Goal: Task Accomplishment & Management: Use online tool/utility

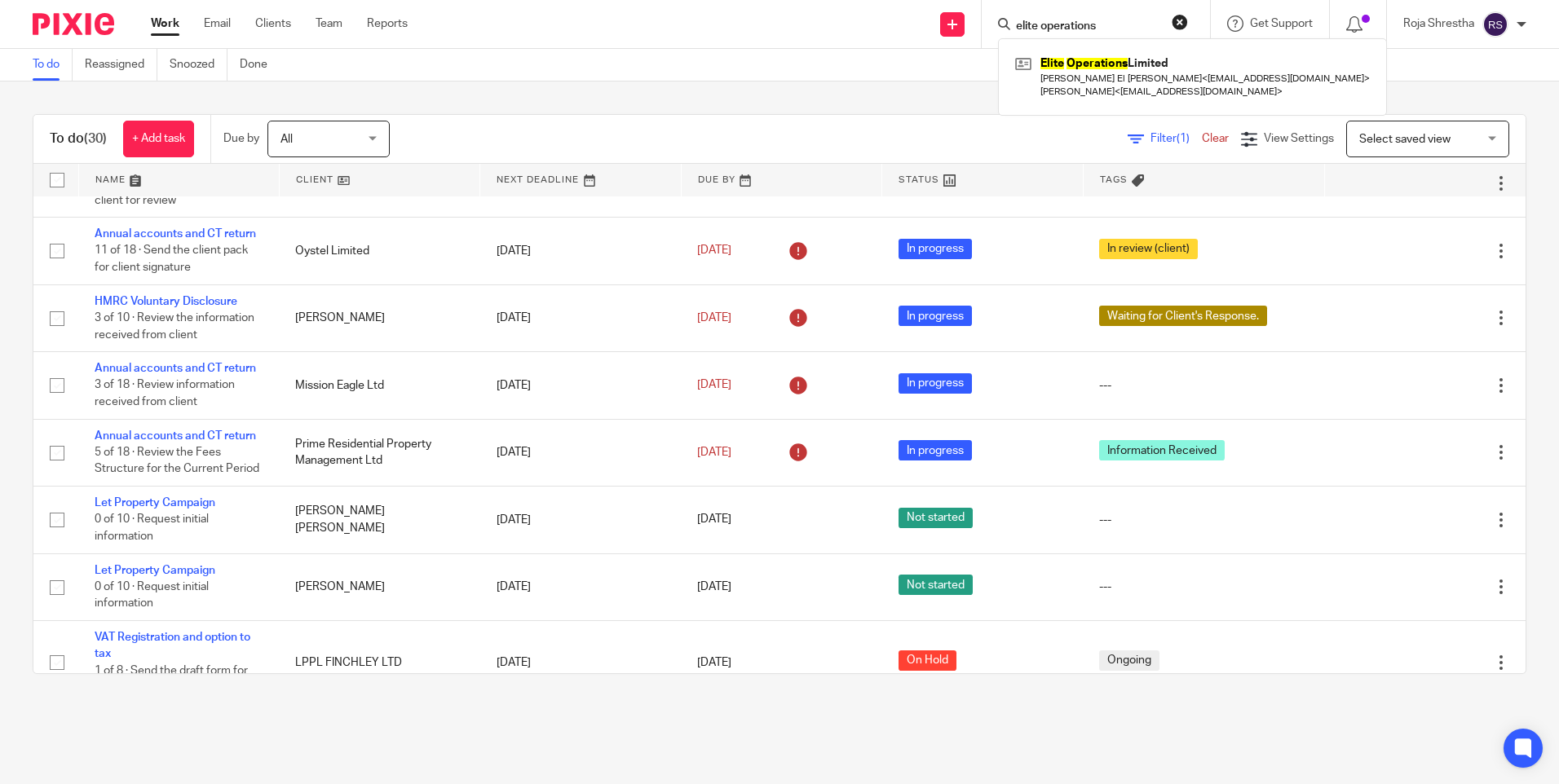
scroll to position [945, 0]
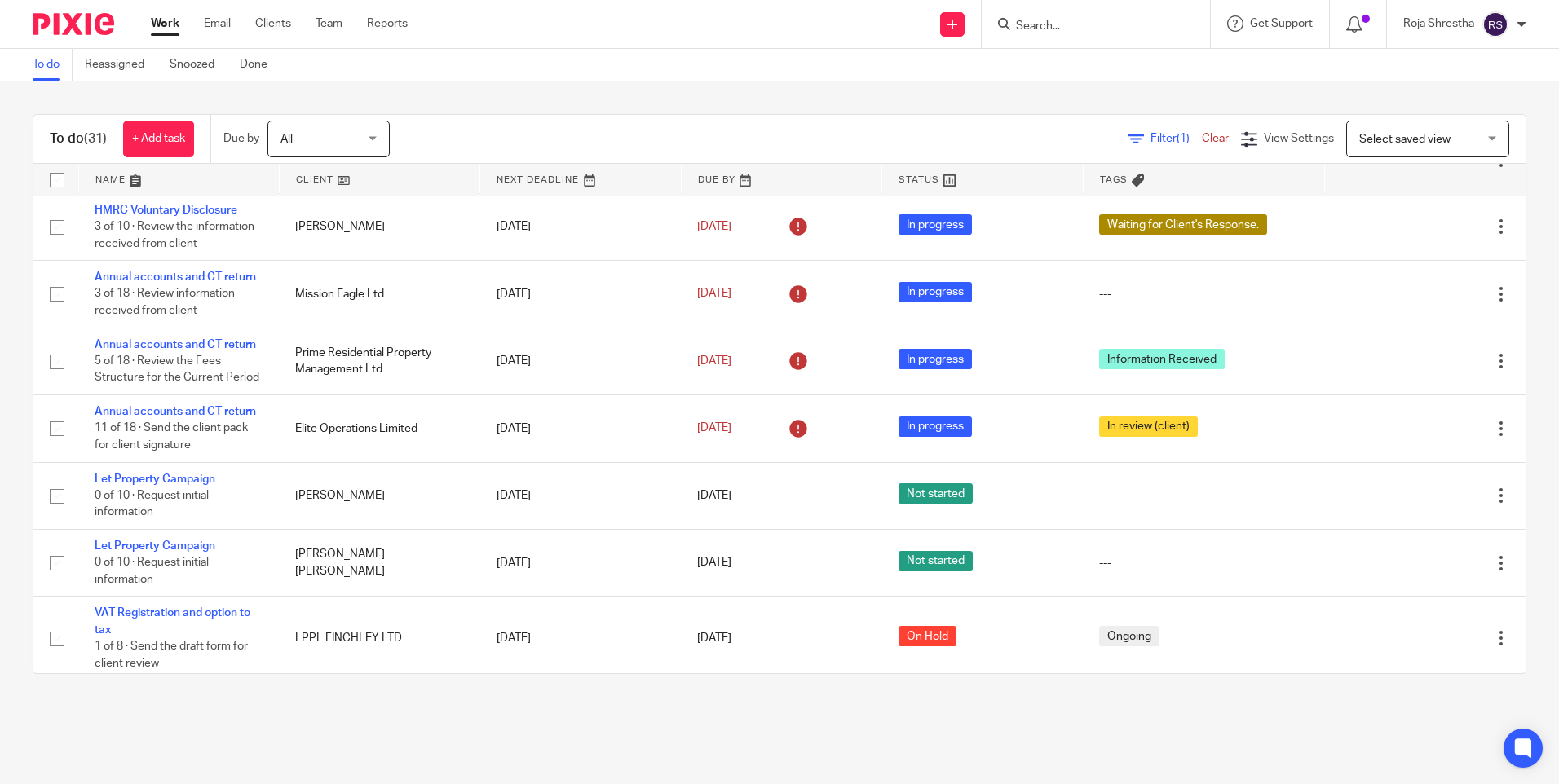
scroll to position [1141, 0]
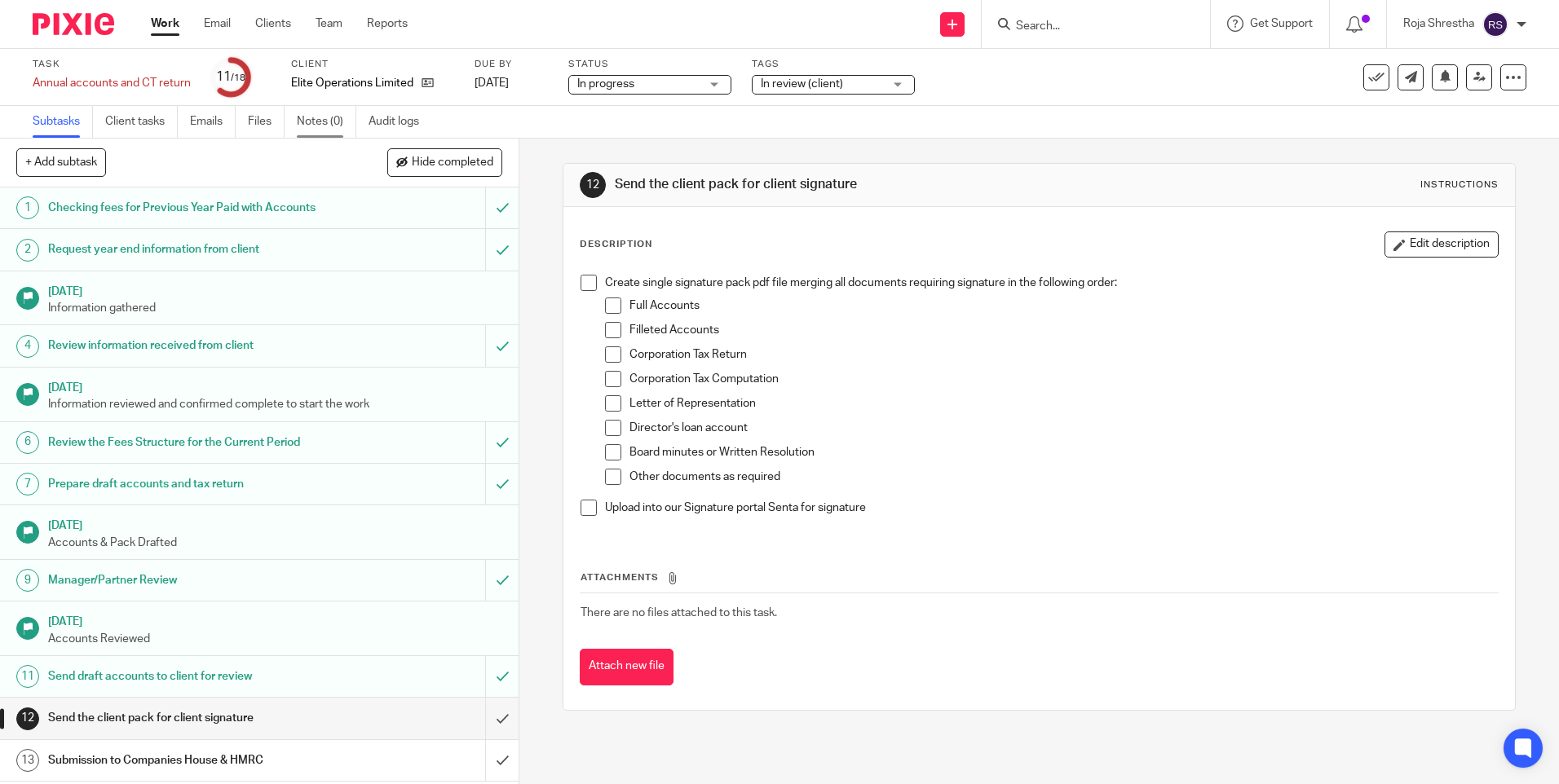
click at [306, 122] on link "Notes (0)" at bounding box center [327, 122] width 59 height 32
click at [327, 122] on link "Notes (0)" at bounding box center [327, 122] width 59 height 32
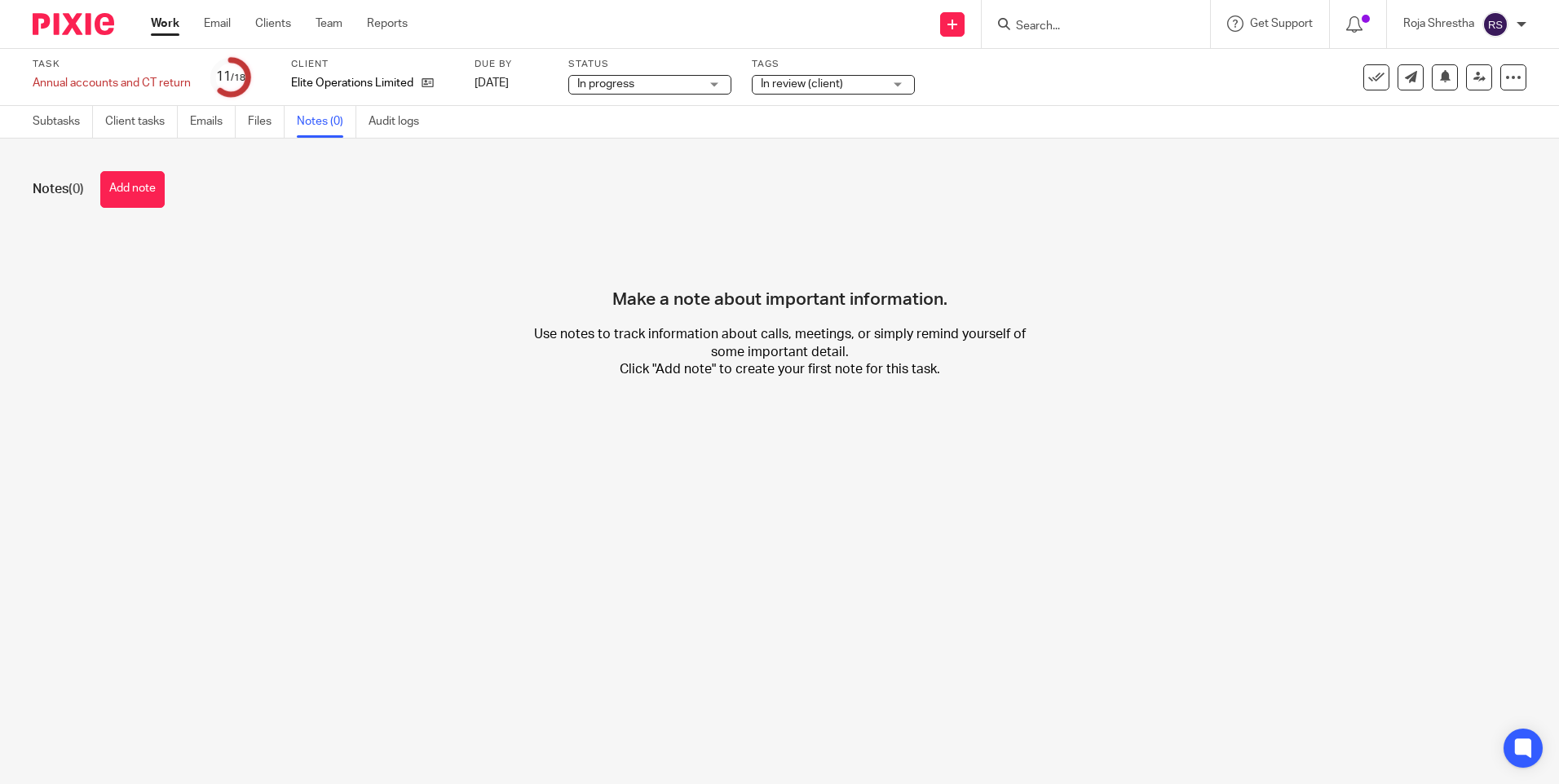
click at [126, 181] on button "Add note" at bounding box center [132, 190] width 64 height 37
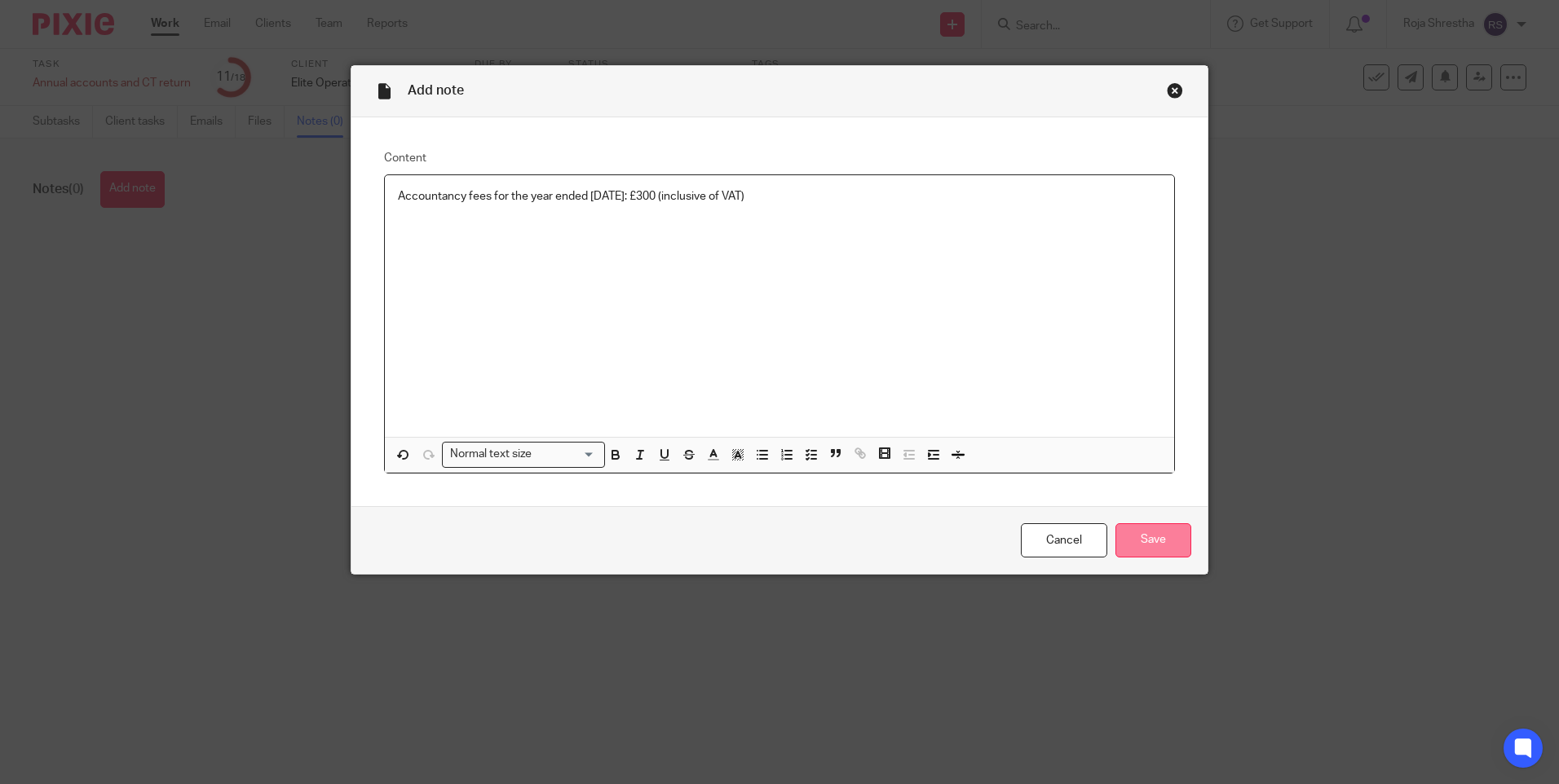
click at [1153, 536] on input "Save" at bounding box center [1153, 541] width 76 height 35
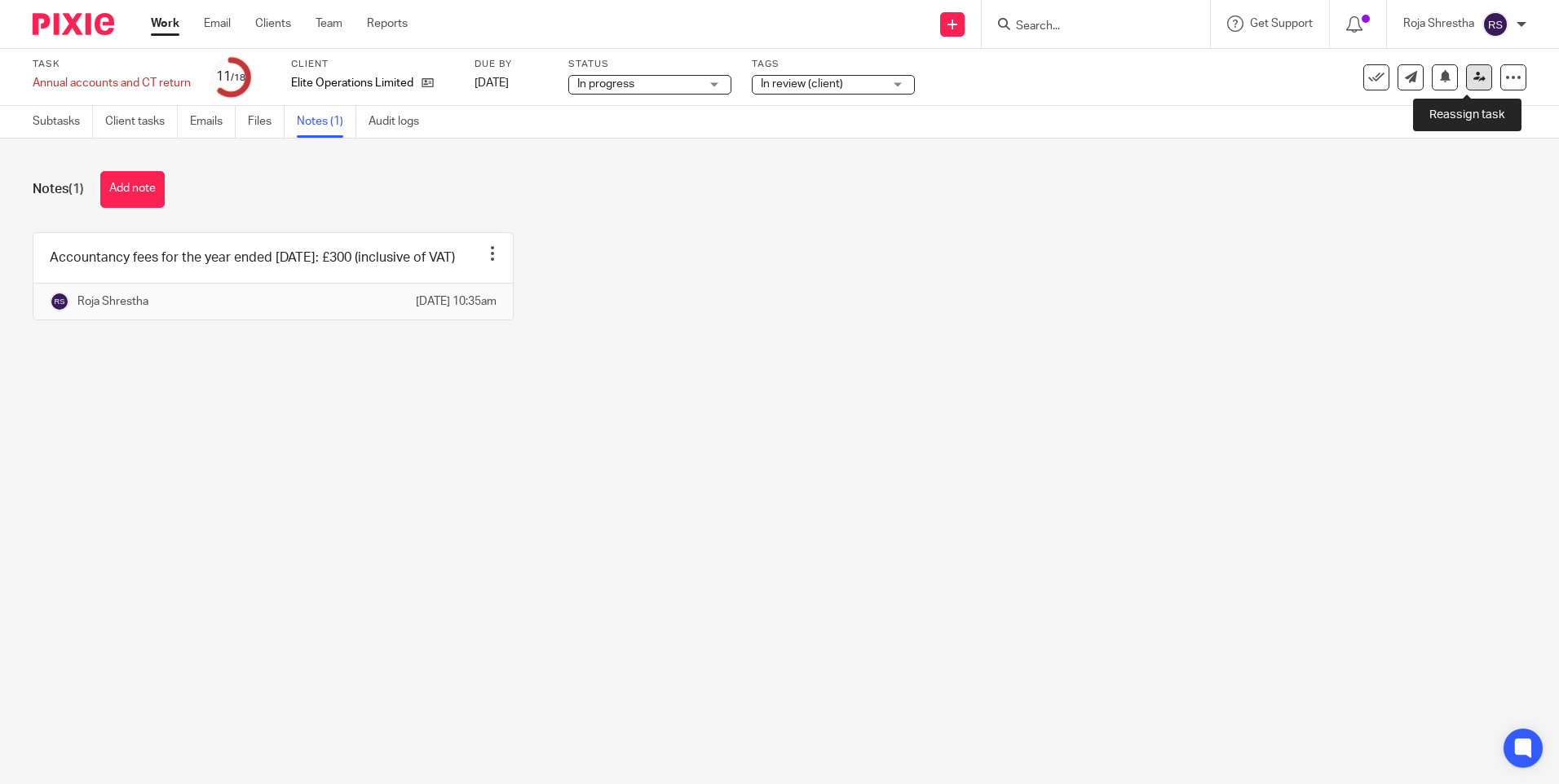
click at [1474, 78] on icon at bounding box center [1479, 76] width 12 height 12
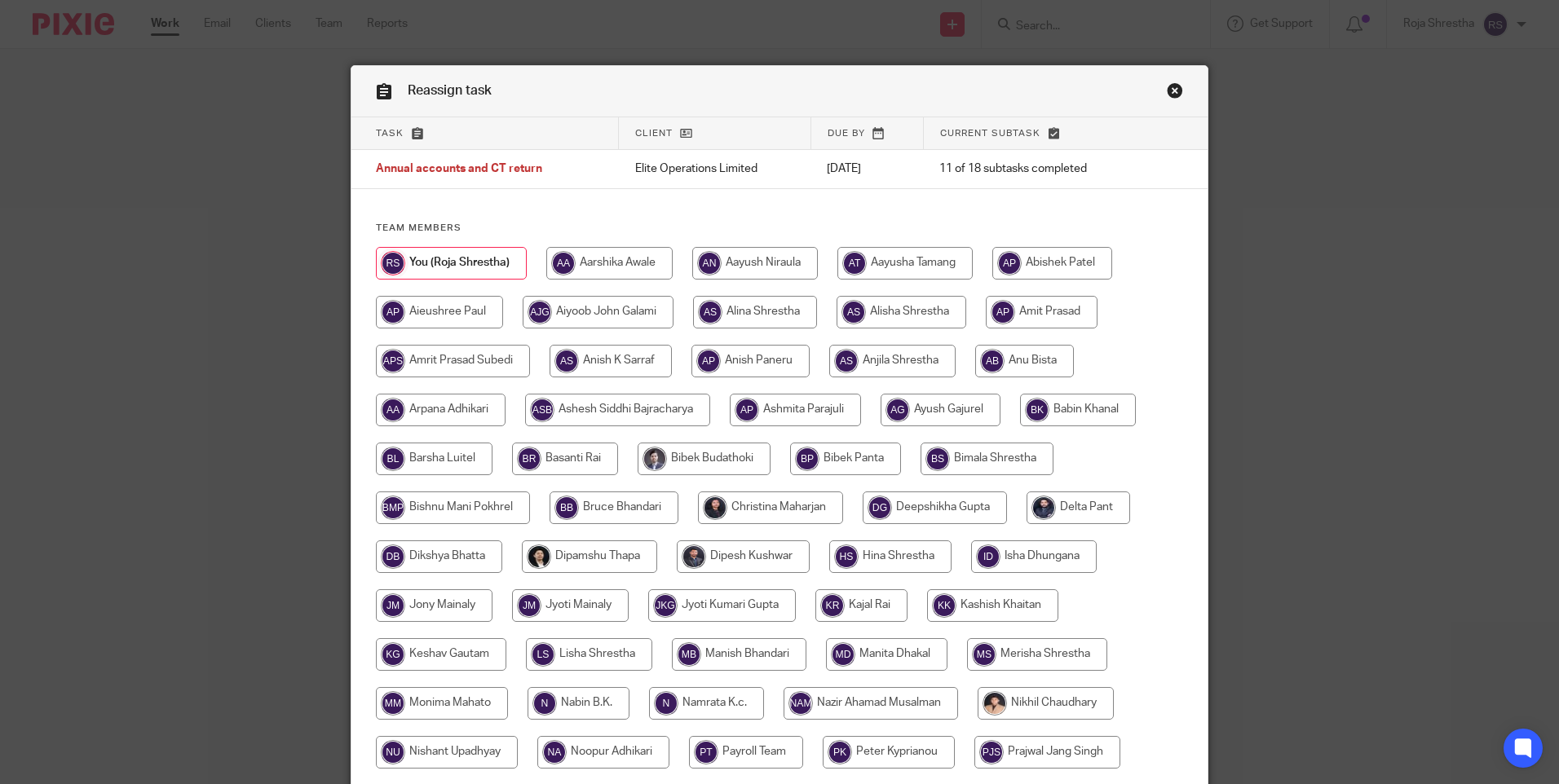
scroll to position [478, 0]
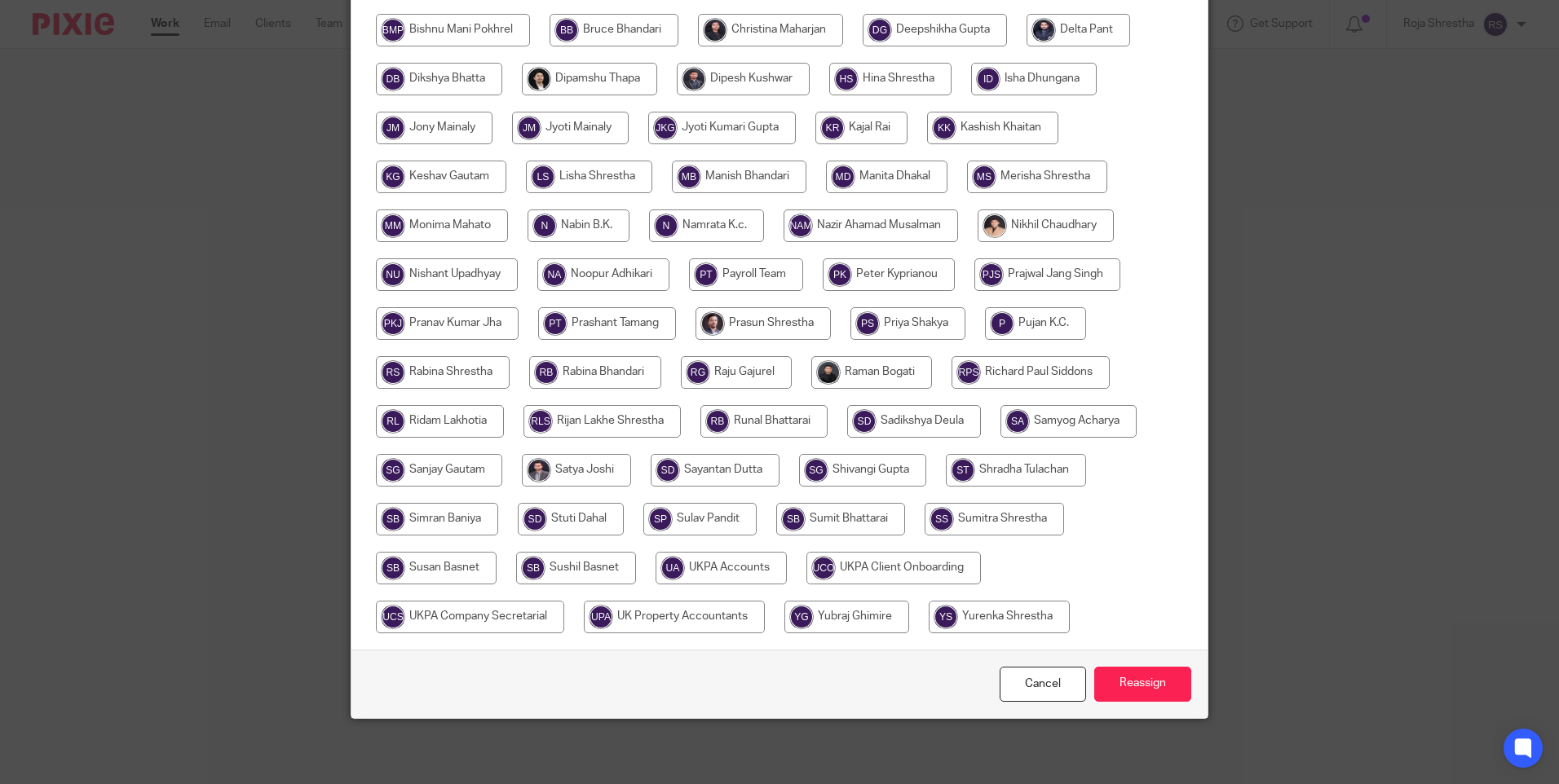
click at [736, 570] on input "radio" at bounding box center [720, 568] width 131 height 32
radio input "true"
click at [1146, 682] on input "Reassign" at bounding box center [1142, 685] width 97 height 35
